Goal: Task Accomplishment & Management: Complete application form

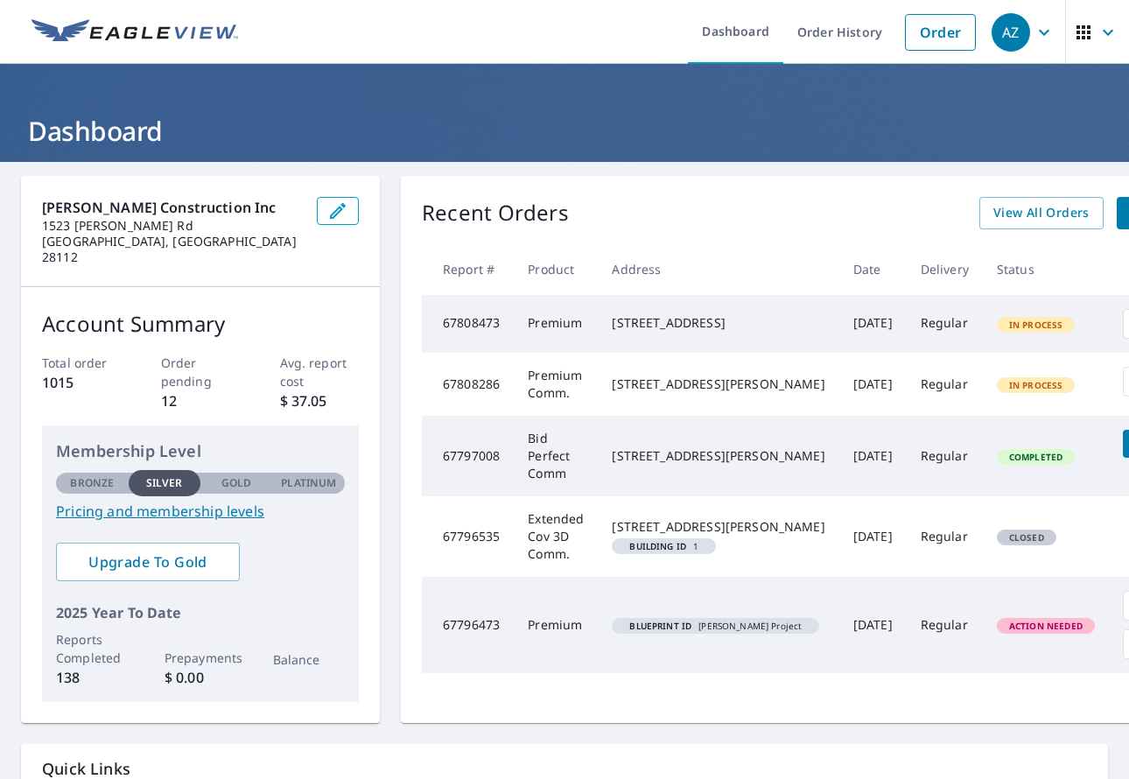
click at [1003, 32] on div "AZ" at bounding box center [1010, 32] width 39 height 39
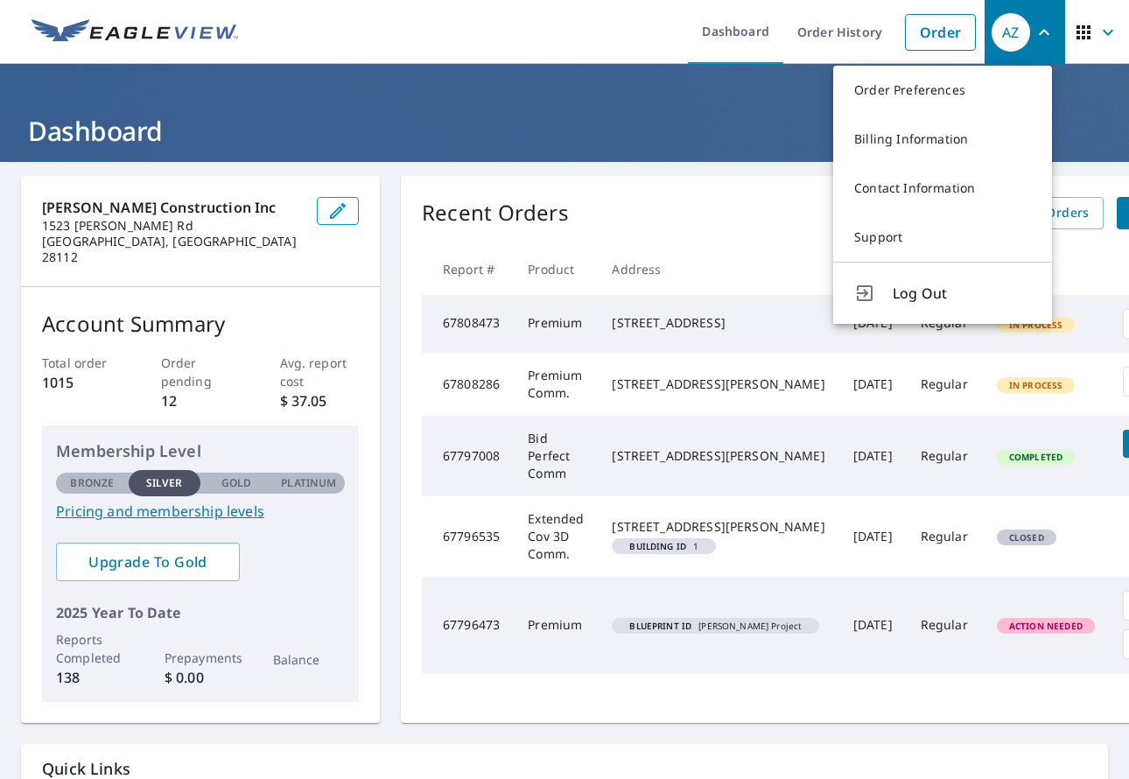
click at [731, 88] on header "Dashboard" at bounding box center [564, 113] width 1129 height 98
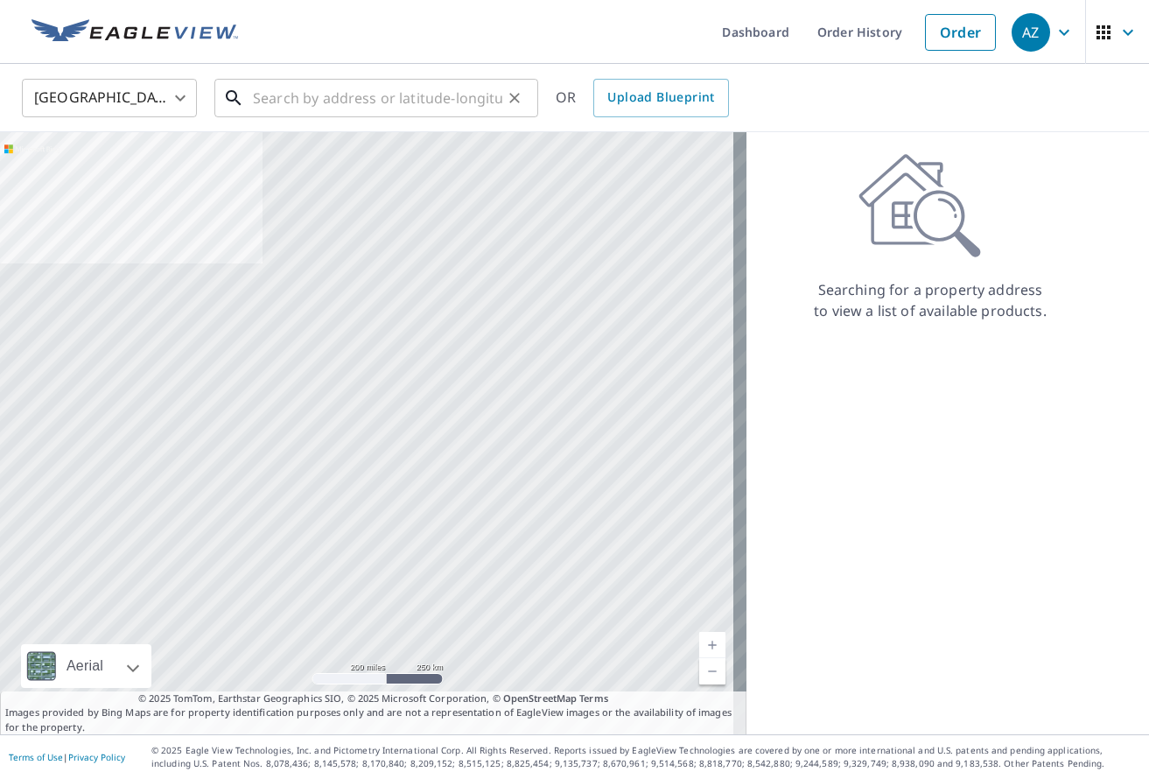
click at [417, 101] on input "text" at bounding box center [377, 98] width 249 height 49
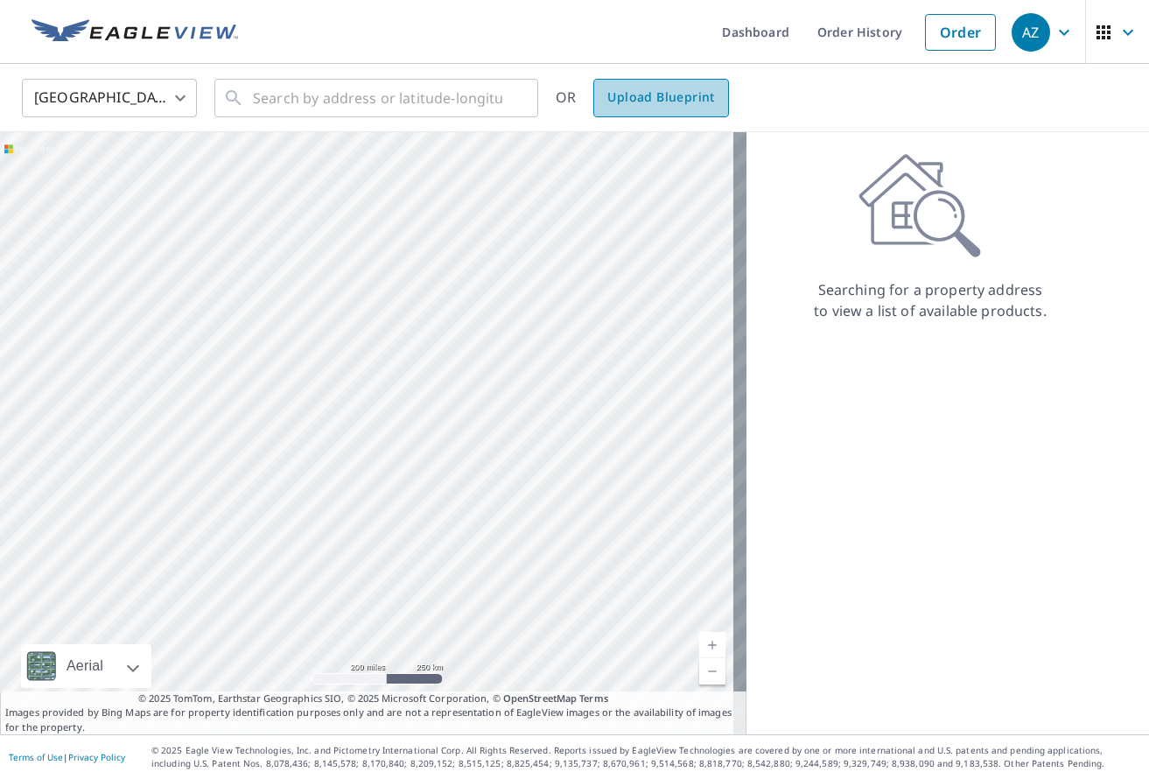
click at [680, 105] on span "Upload Blueprint" at bounding box center [660, 98] width 107 height 22
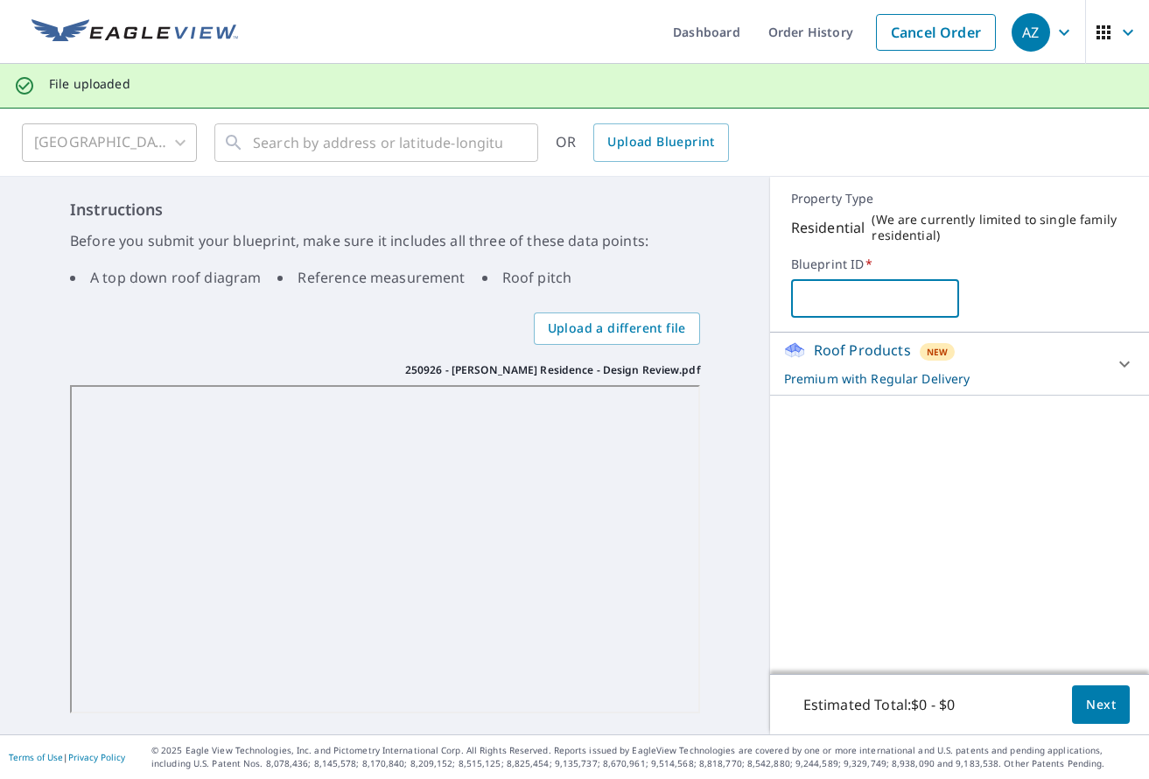
click at [821, 298] on input "text" at bounding box center [875, 298] width 169 height 49
click at [850, 300] on input "[PERSON_NAME] Recidence" at bounding box center [875, 298] width 169 height 49
type input "[PERSON_NAME] Residence"
click at [1086, 702] on span "Next" at bounding box center [1101, 705] width 30 height 22
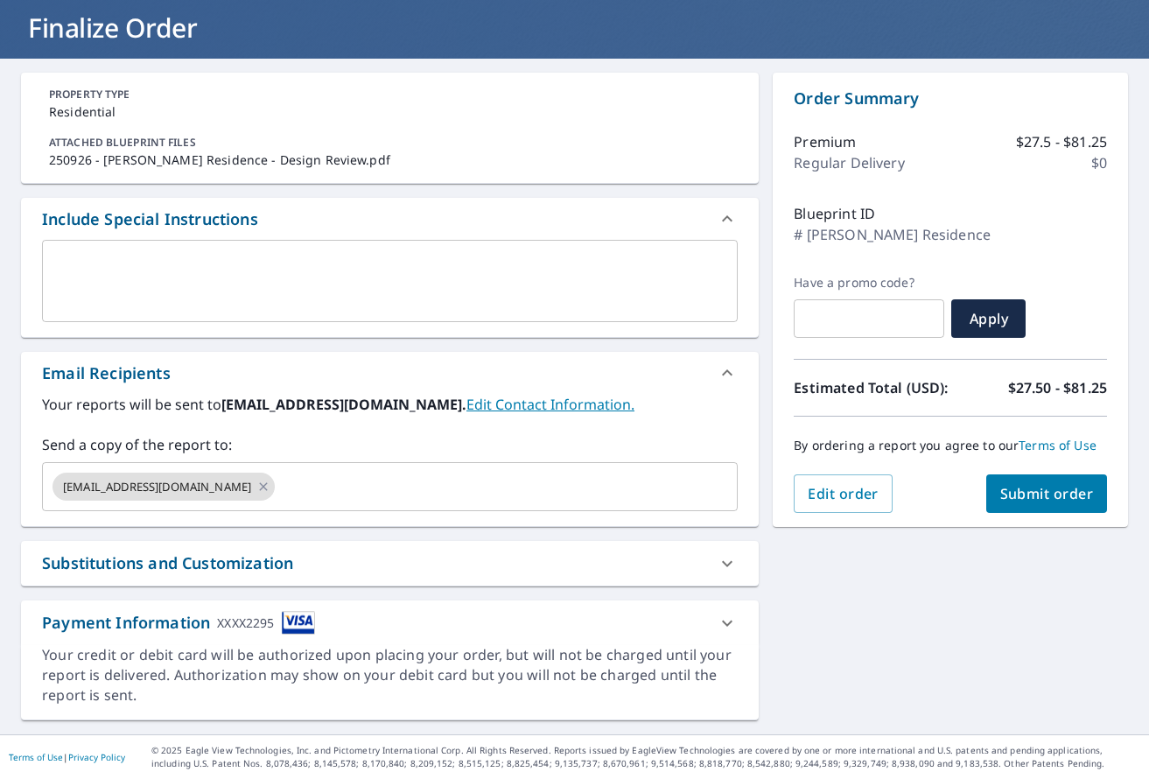
scroll to position [103, 0]
click at [1019, 494] on span "Submit order" at bounding box center [1047, 493] width 94 height 19
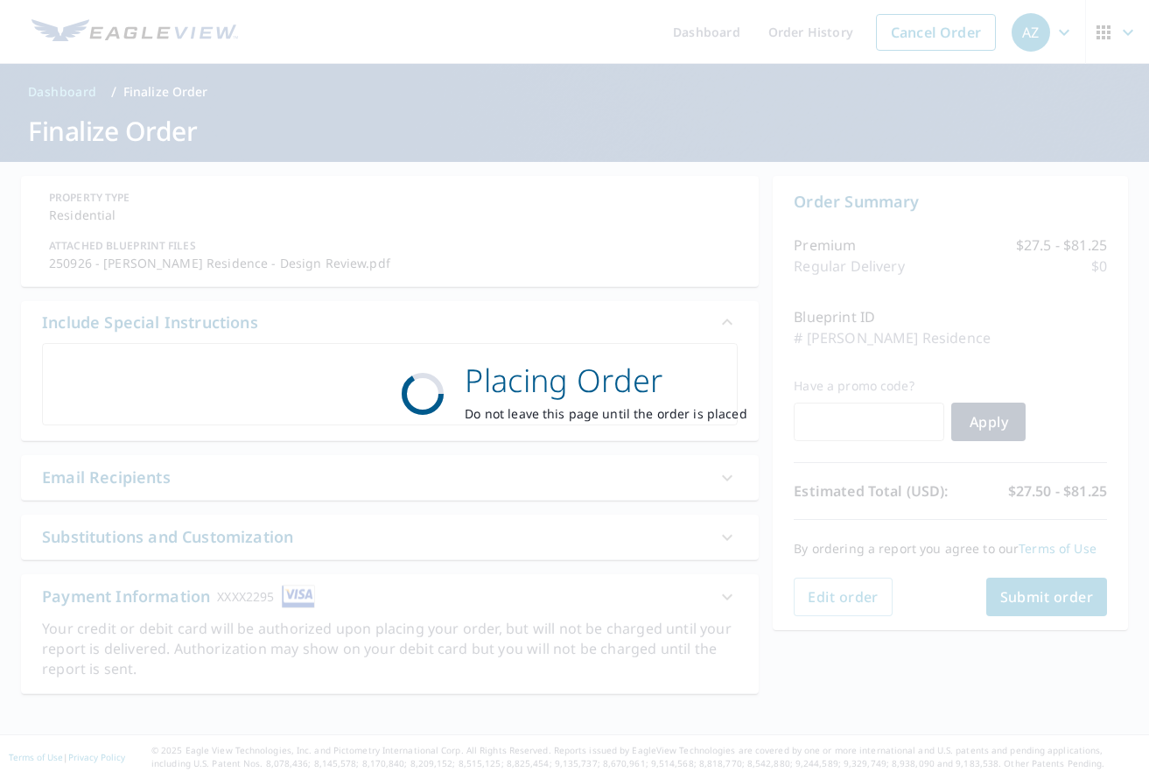
scroll to position [0, 0]
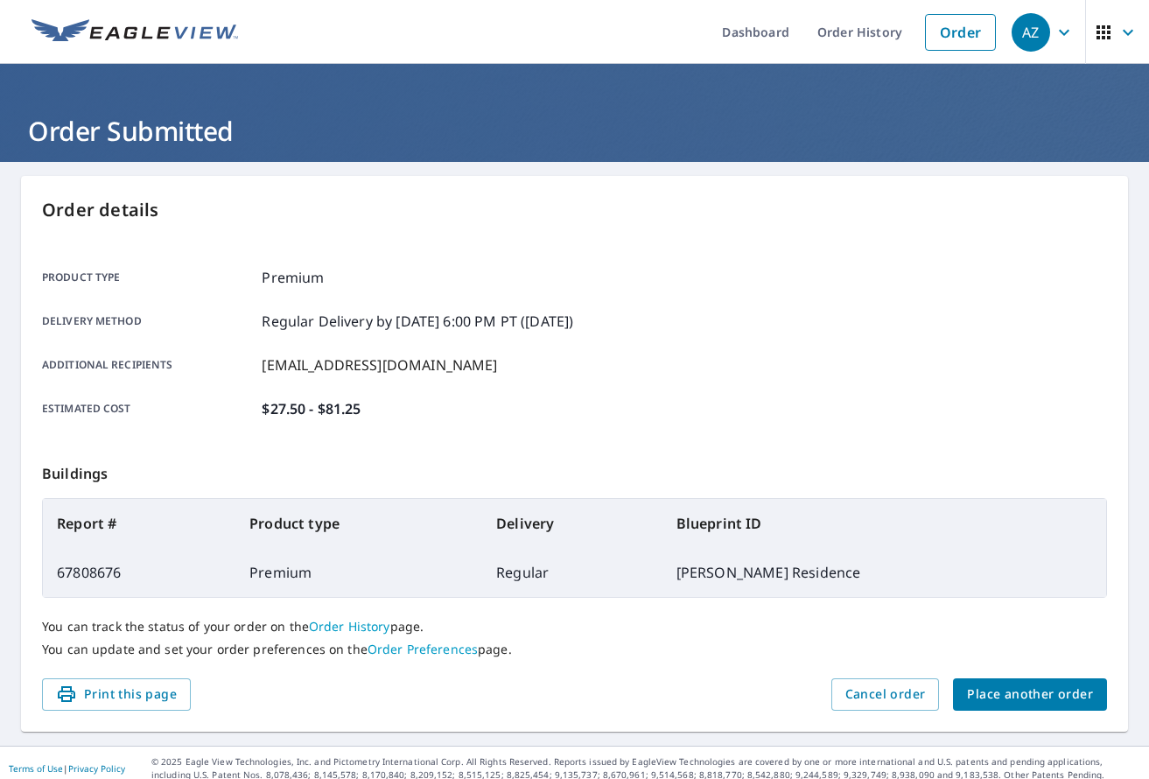
click at [989, 705] on span "Place another order" at bounding box center [1030, 694] width 126 height 22
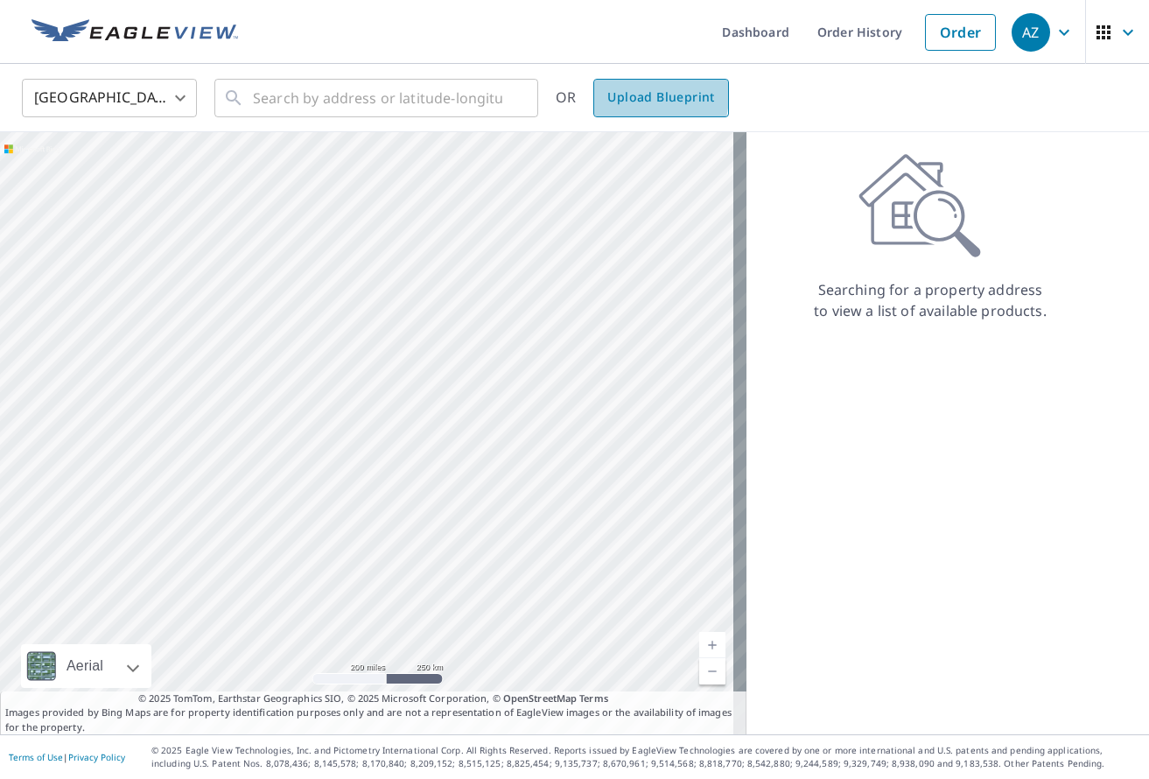
click at [631, 95] on span "Upload Blueprint" at bounding box center [660, 98] width 107 height 22
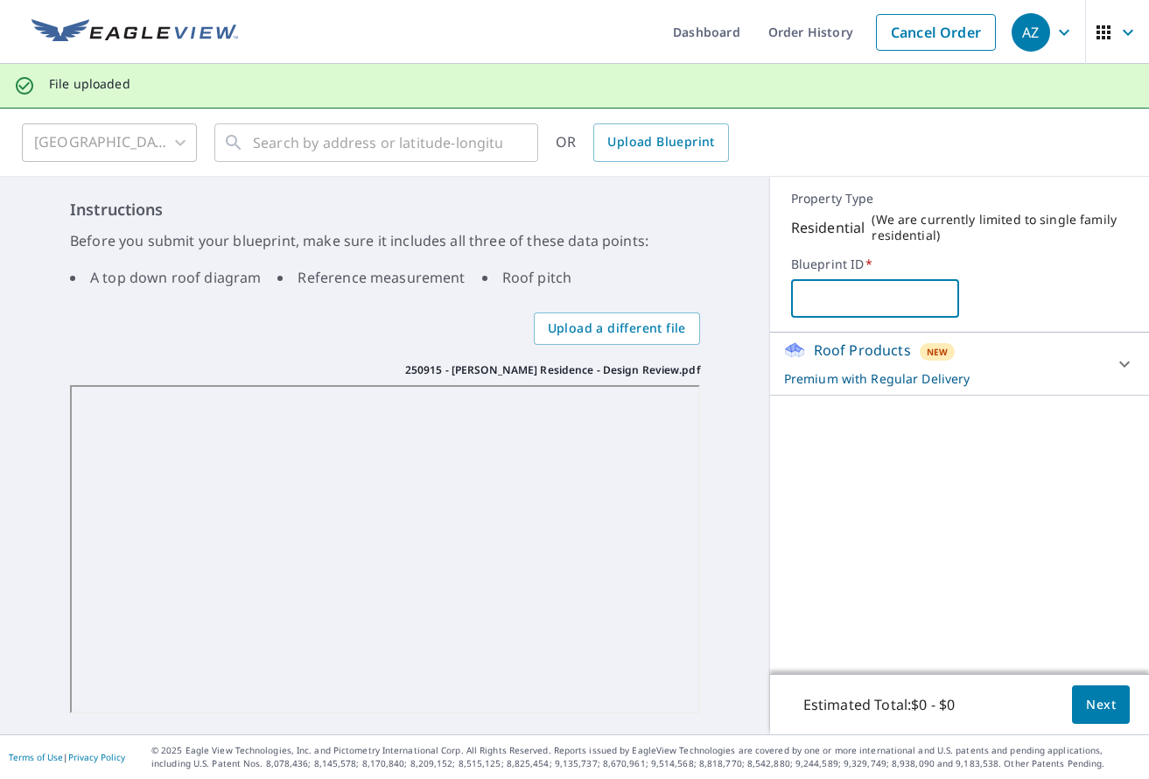
click at [835, 299] on input "text" at bounding box center [875, 298] width 169 height 49
type input "[PERSON_NAME] Detach Garage"
click at [853, 481] on div "Roof Products New Premium with Regular Delivery Premium $27.5 - $81.25 Delivery…" at bounding box center [959, 503] width 379 height 341
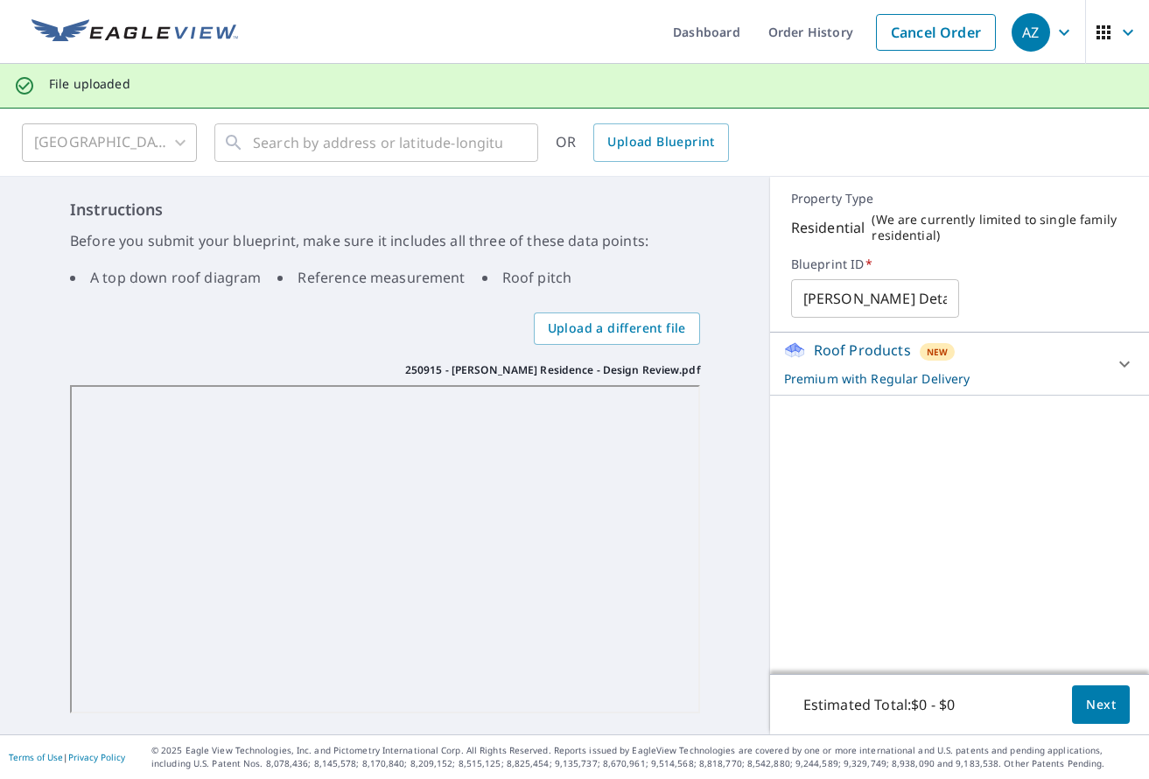
click at [827, 440] on div "Roof Products New Premium with Regular Delivery Premium $27.5 - $81.25 Delivery…" at bounding box center [959, 503] width 379 height 341
click at [1091, 710] on span "Next" at bounding box center [1101, 705] width 30 height 22
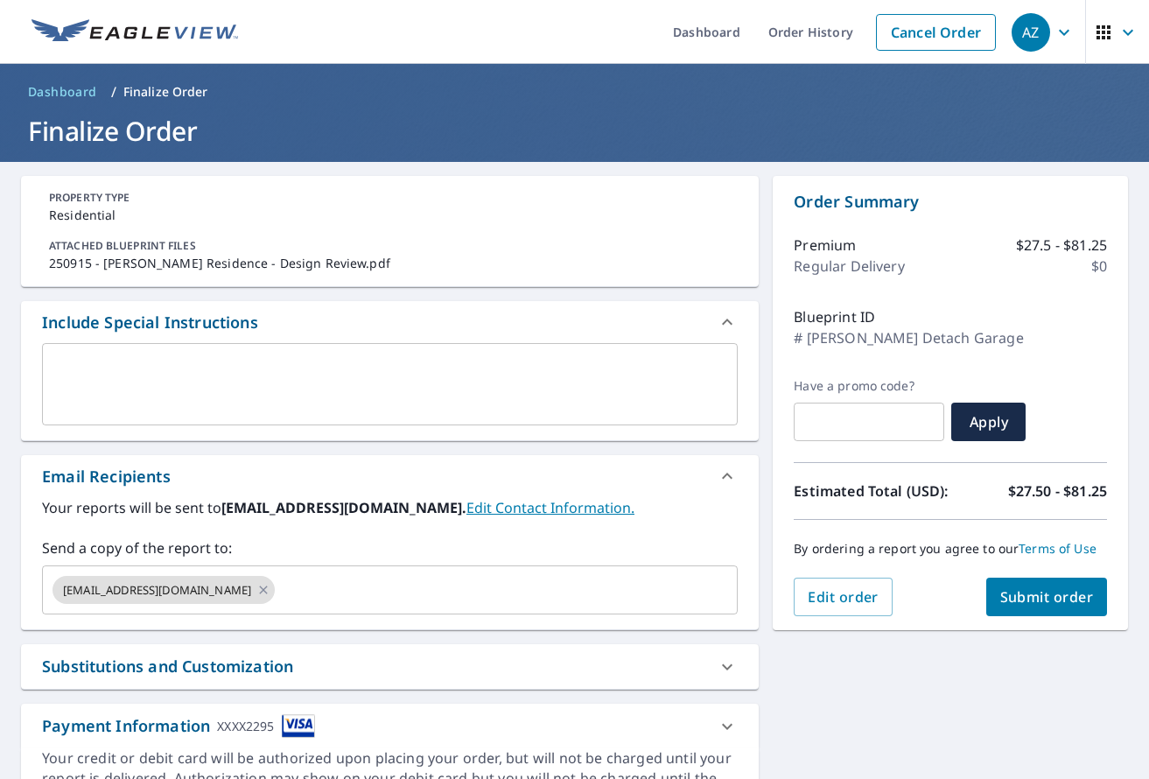
click at [198, 375] on textarea at bounding box center [389, 385] width 671 height 50
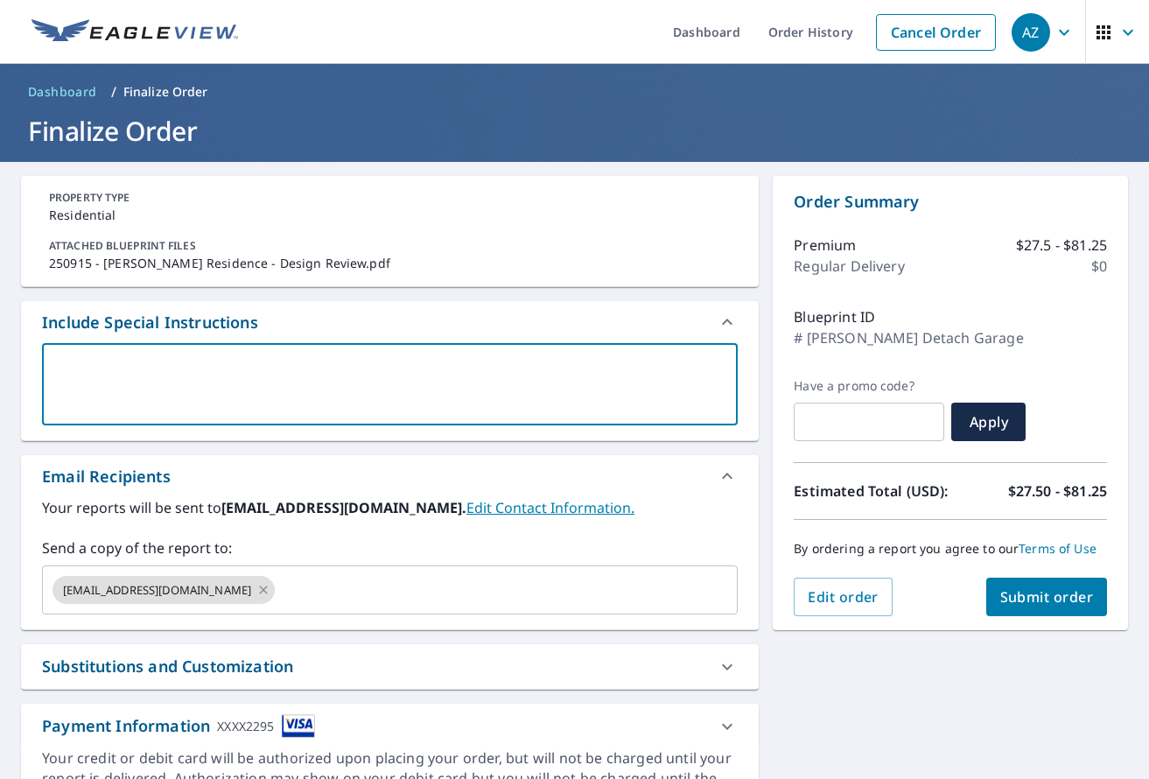
type textarea "D"
type textarea "x"
type textarea "De"
type textarea "x"
type textarea "Det"
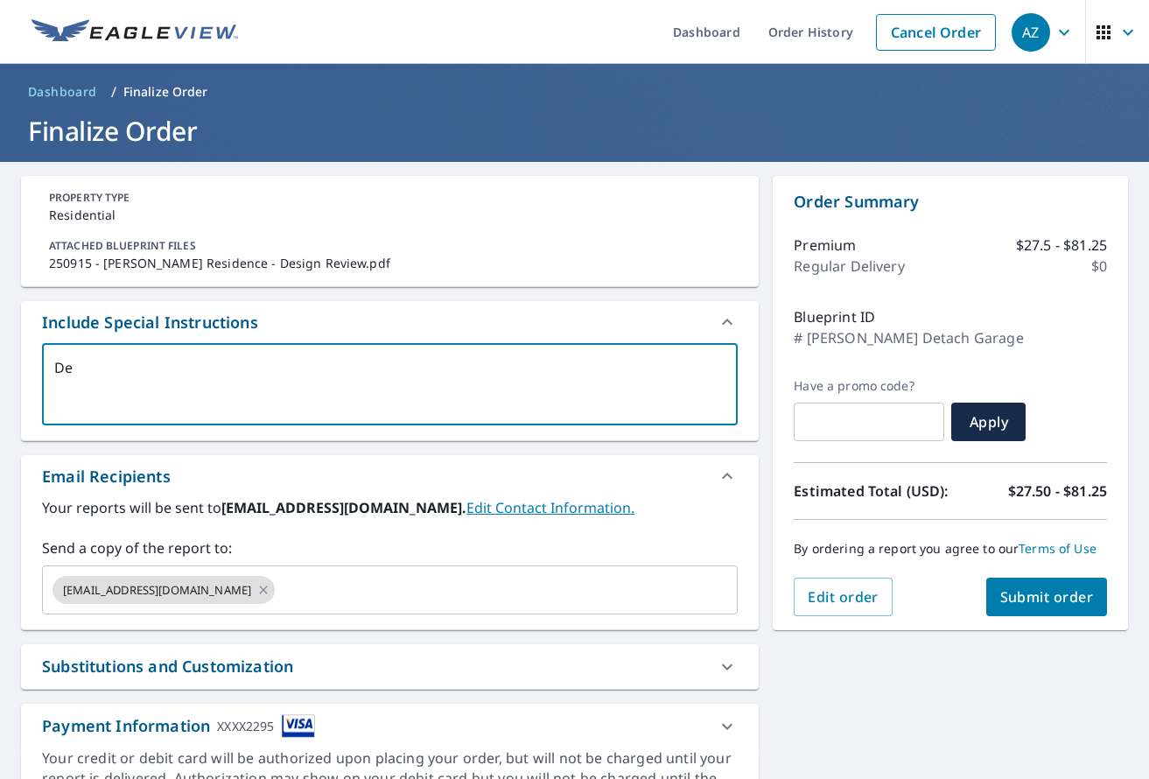
type textarea "x"
type textarea "Deta"
type textarea "x"
type textarea "Detac"
type textarea "x"
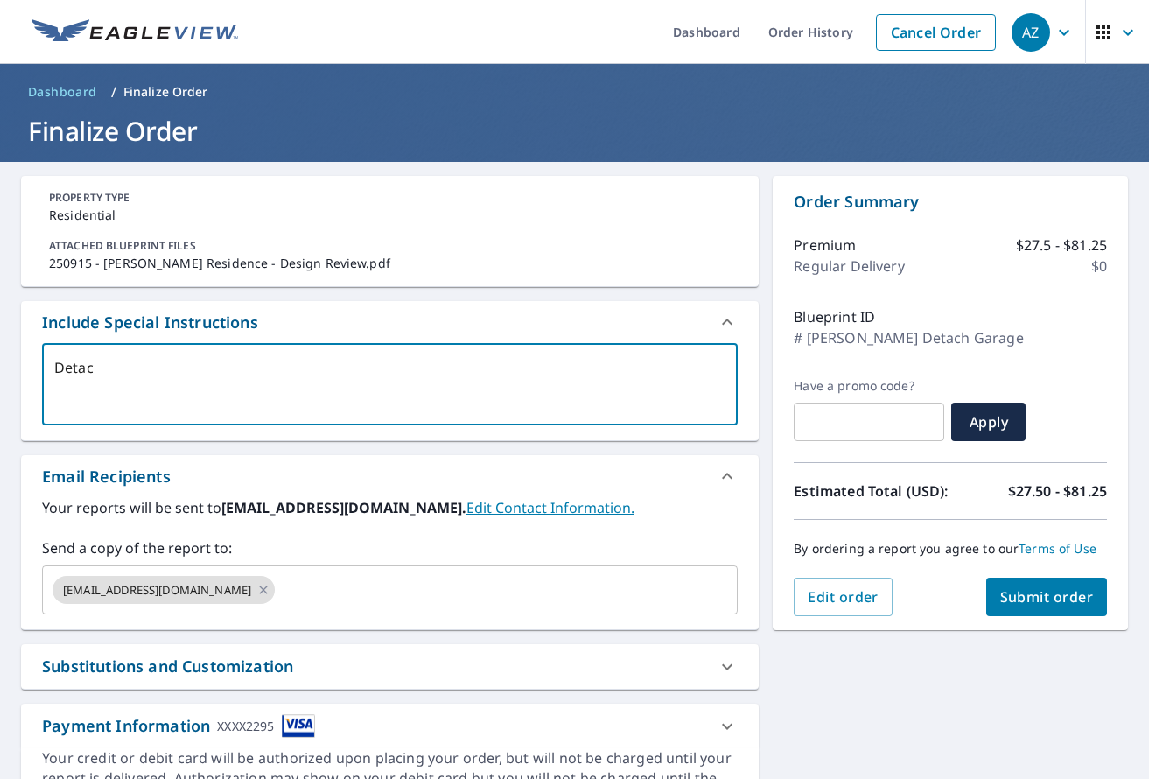
type textarea "Detach"
type textarea "x"
type textarea "Detach"
type textarea "x"
type textarea "Detach G"
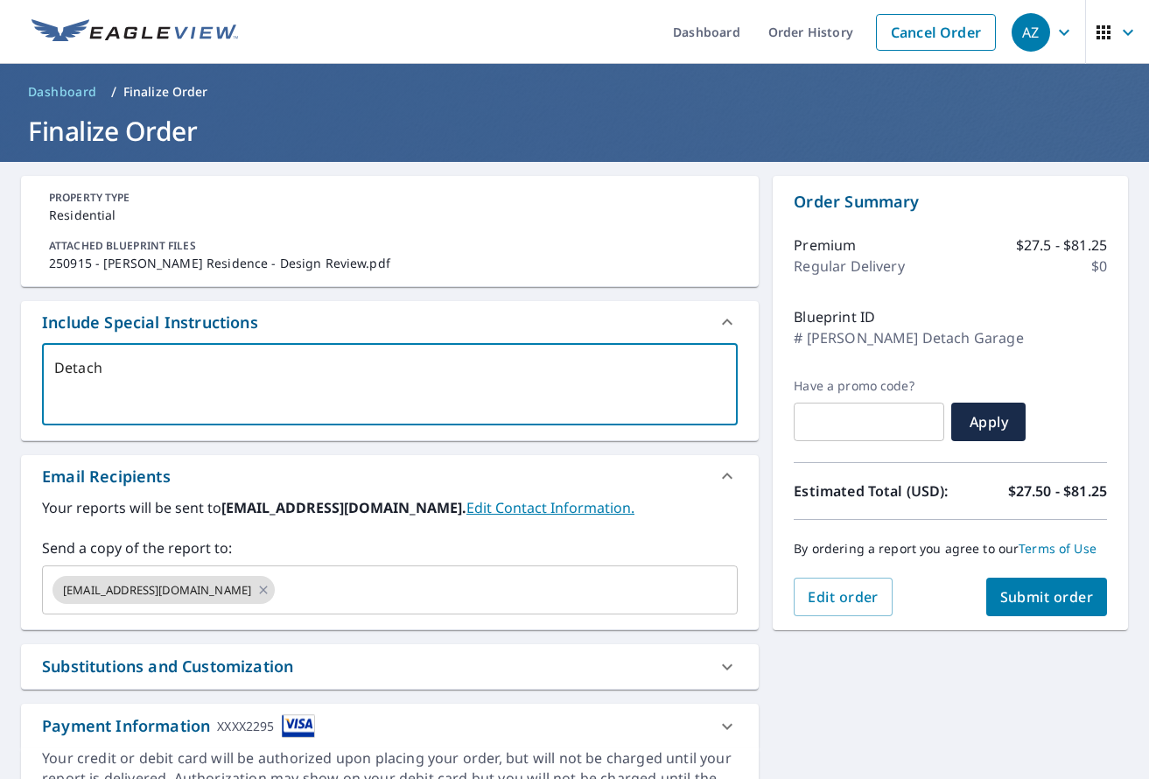
type textarea "x"
type textarea "Detach Ga"
type textarea "x"
type textarea "Detach Gar"
type textarea "x"
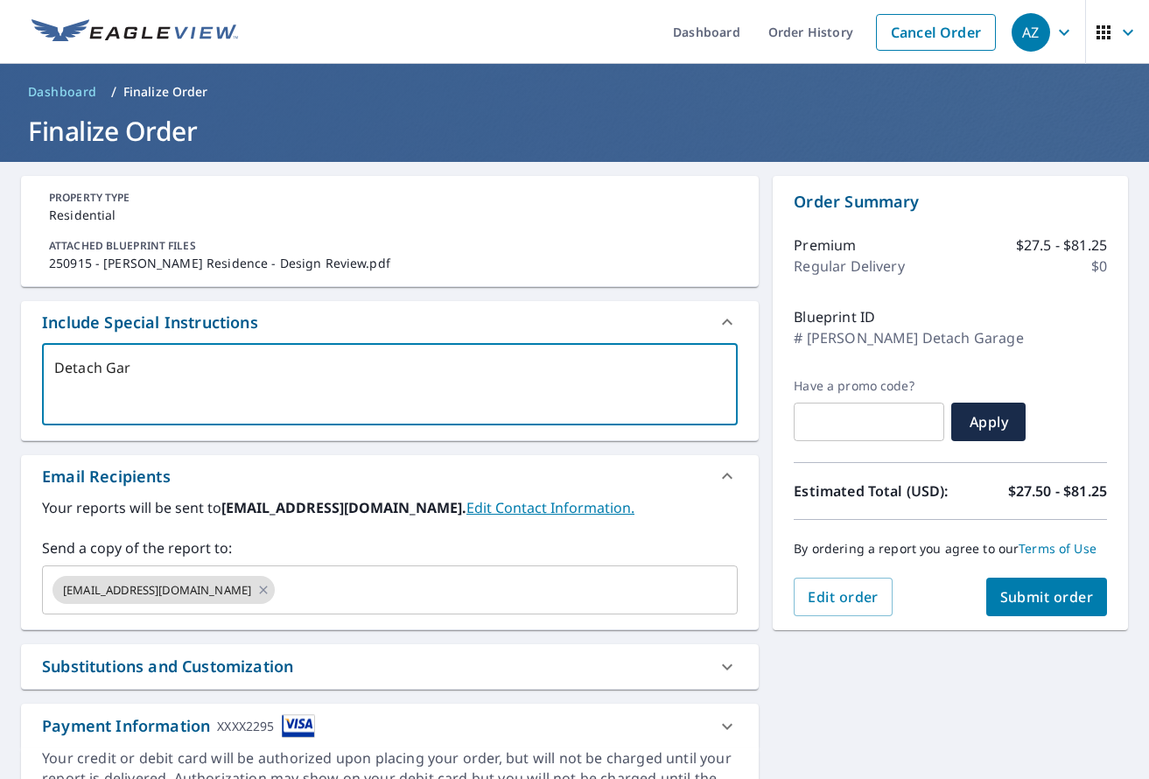
type textarea "Detach Gara"
type textarea "x"
type textarea "Detach Garag"
type textarea "x"
type textarea "Detach Garage"
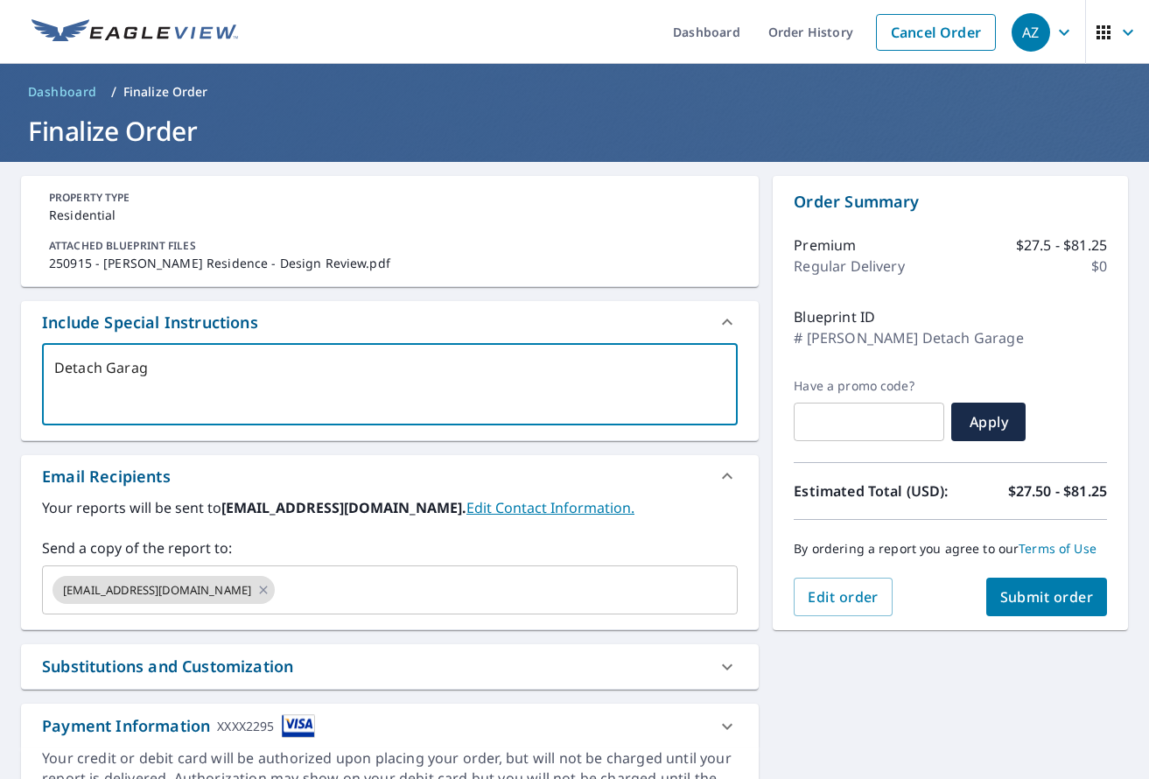
type textarea "x"
type textarea "Detach Garage"
type textarea "x"
type textarea "Detach Garage o"
type textarea "x"
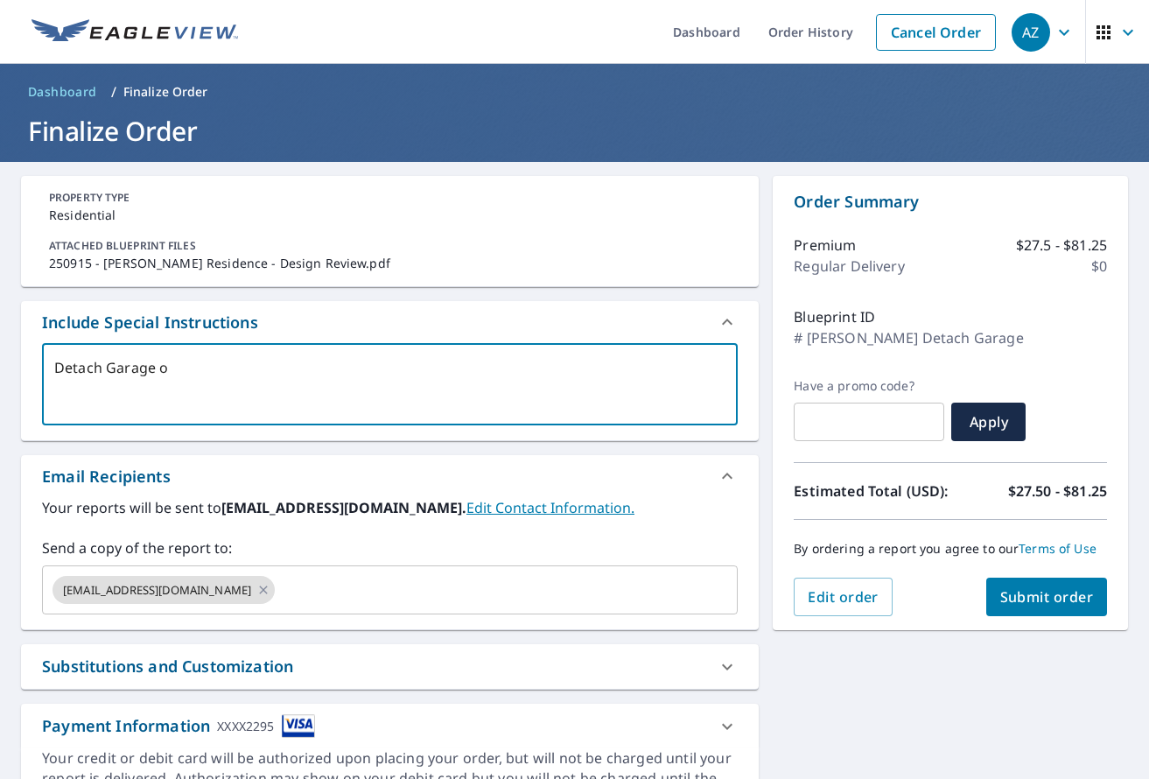
type textarea "Detach Garage on"
type textarea "x"
type textarea "Detach Garage onl"
type textarea "x"
type textarea "Detach Garage only"
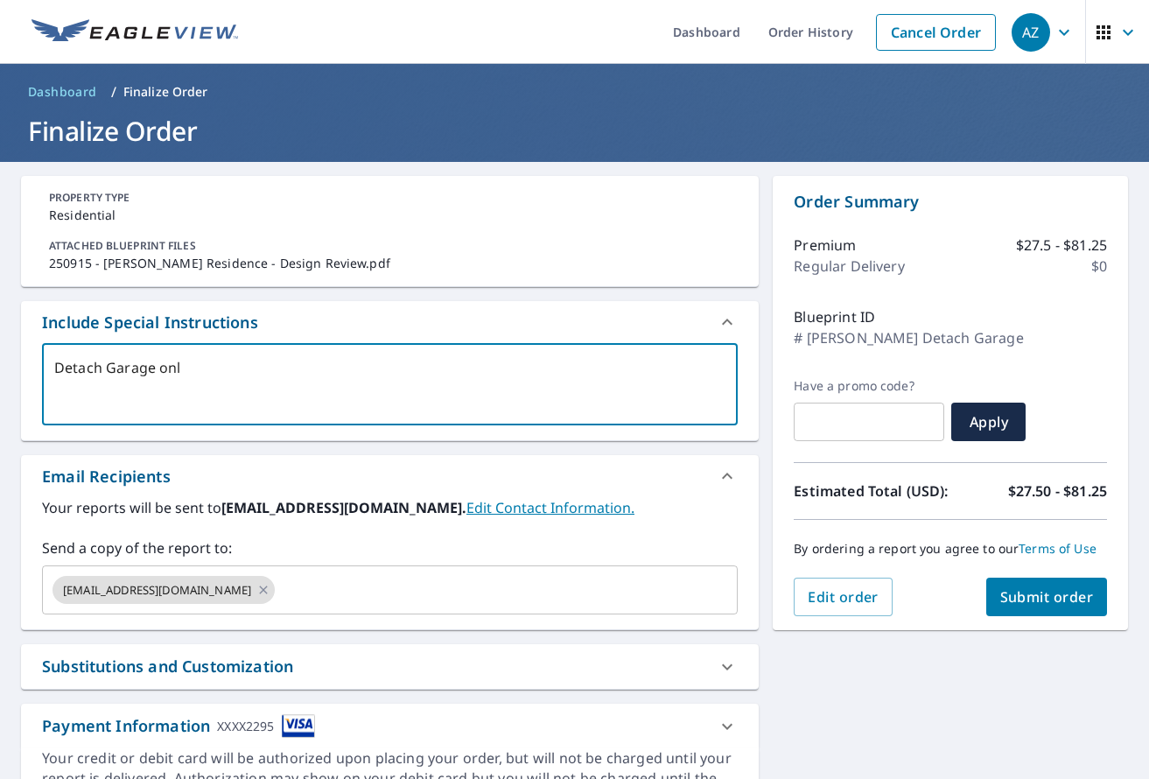
type textarea "x"
type textarea "Detach Garage only"
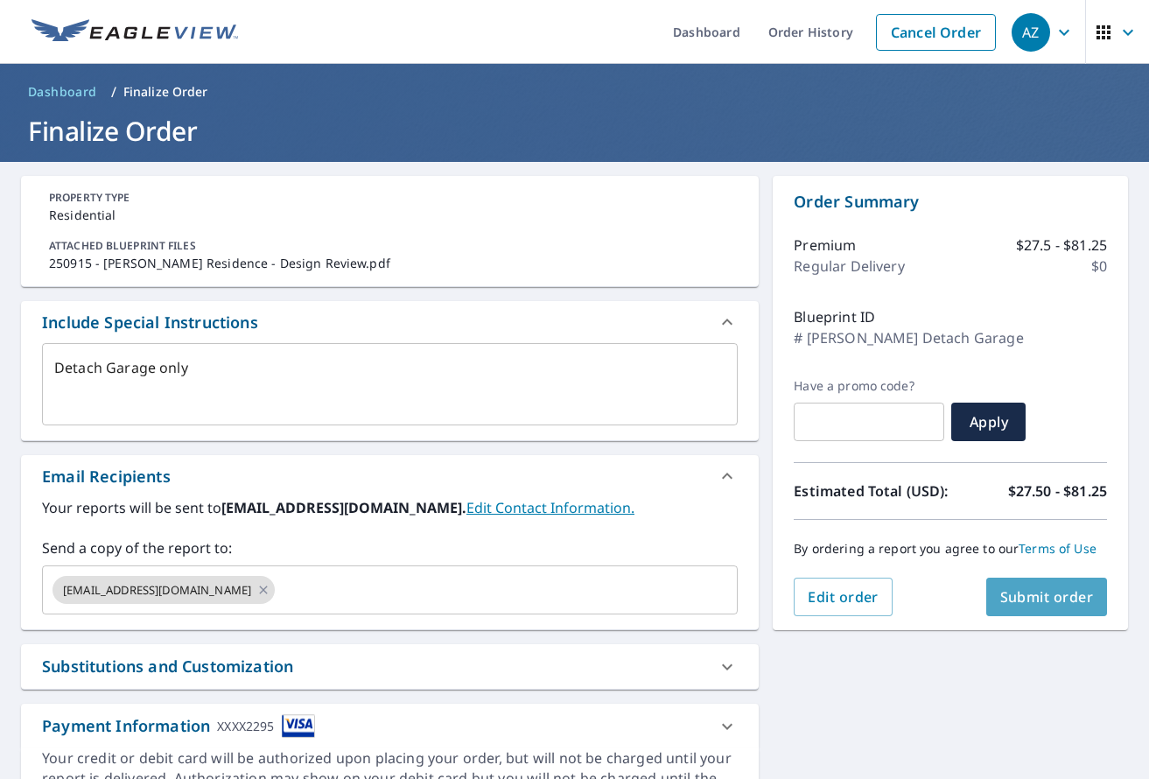
click at [1012, 597] on span "Submit order" at bounding box center [1047, 596] width 94 height 19
type textarea "x"
